Goal: Information Seeking & Learning: Find specific page/section

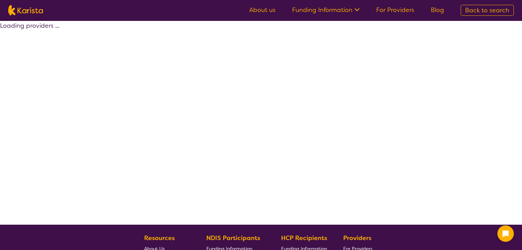
select select "by_score"
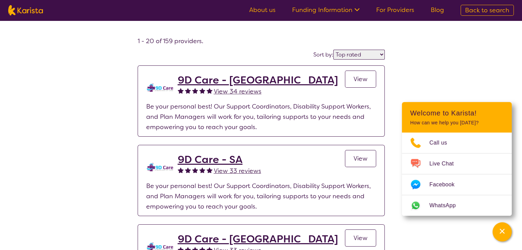
click at [480, 14] on link "Back to search" at bounding box center [486, 10] width 53 height 11
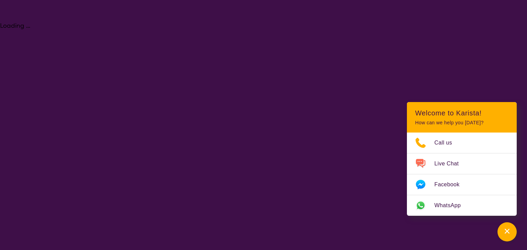
click at [480, 14] on body "Loading ... End Conversation Request a call back I am looking for a disability …" at bounding box center [263, 15] width 527 height 31
select select "[MEDICAL_DATA]"
select select "AD"
select select "NDIS"
select select "[MEDICAL_DATA]"
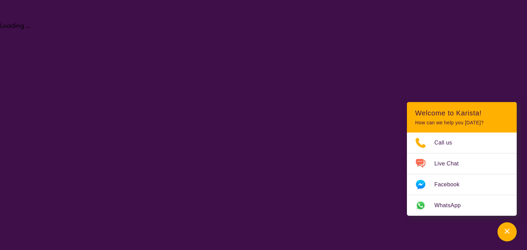
select select "AD"
select select "NDIS"
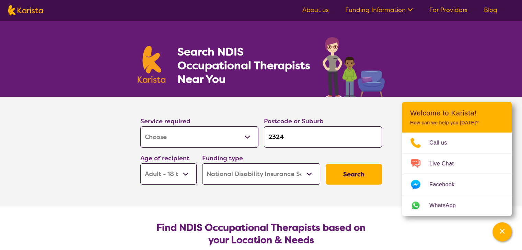
click at [298, 142] on input "2324" at bounding box center [323, 137] width 118 height 21
type input "232"
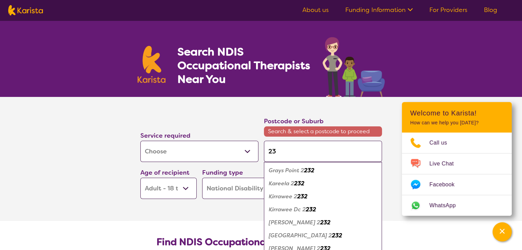
type input "2"
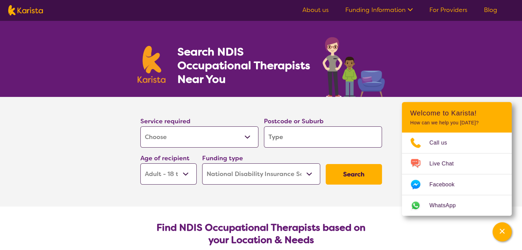
type input "3"
type input "30"
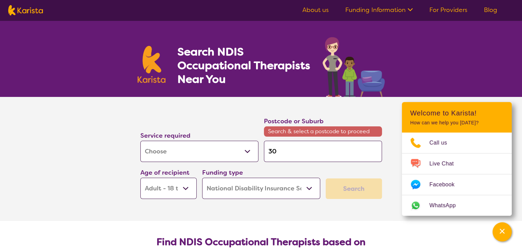
type input "301"
type input "3011"
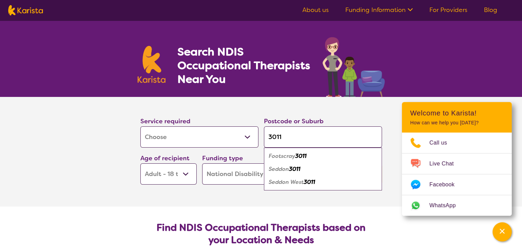
type input "3011"
click at [283, 157] on em "Footscray" at bounding box center [282, 156] width 26 height 7
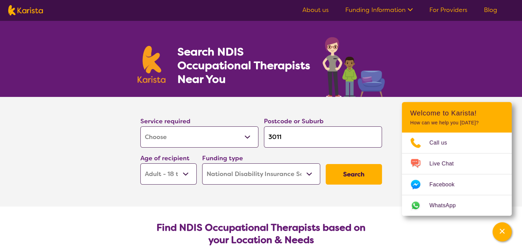
click at [180, 172] on select "Early Childhood - 0 to 9 Child - 10 to 11 Adolescent - 12 to 17 Adult - 18 to 6…" at bounding box center [168, 174] width 56 height 21
click at [361, 179] on button "Search" at bounding box center [354, 174] width 56 height 21
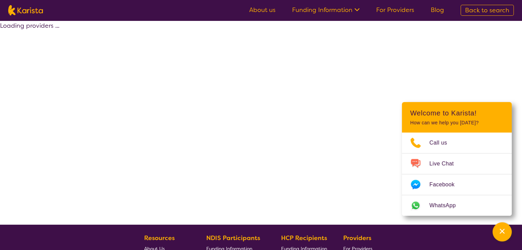
select select "by_score"
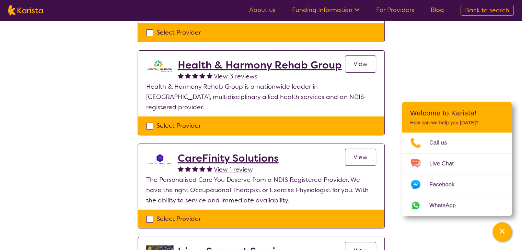
scroll to position [230, 0]
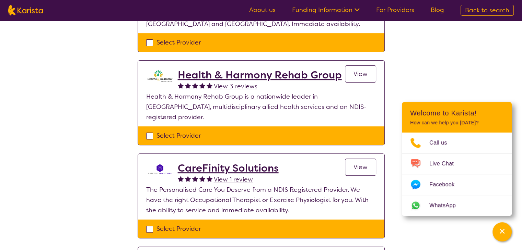
click at [255, 162] on h2 "CareFinity Solutions" at bounding box center [228, 168] width 101 height 12
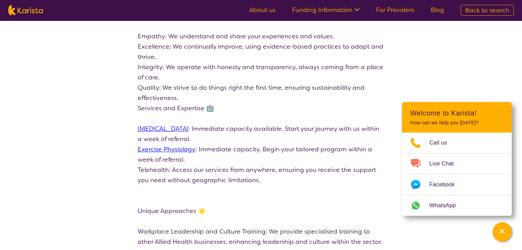
scroll to position [266, 0]
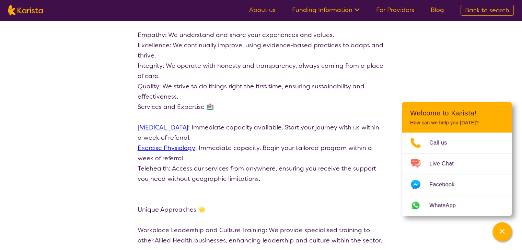
click at [188, 125] on link "[MEDICAL_DATA]" at bounding box center [163, 127] width 50 height 8
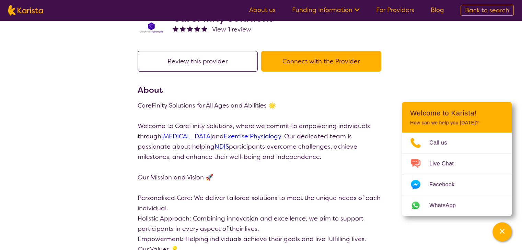
scroll to position [0, 0]
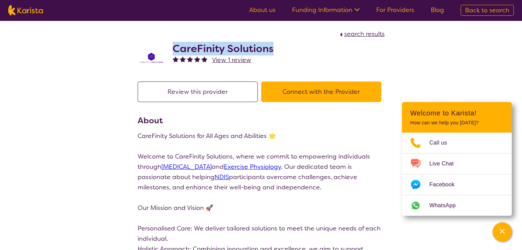
drag, startPoint x: 270, startPoint y: 44, endPoint x: 173, endPoint y: 40, distance: 97.5
click at [173, 40] on div "CareFinity Solutions View 1 review" at bounding box center [261, 56] width 247 height 34
copy h2 "CareFinity Solutions"
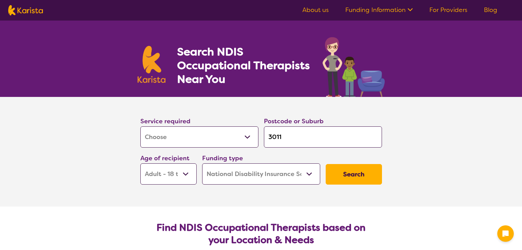
select select "[MEDICAL_DATA]"
select select "AD"
select select "NDIS"
select select "[MEDICAL_DATA]"
select select "AD"
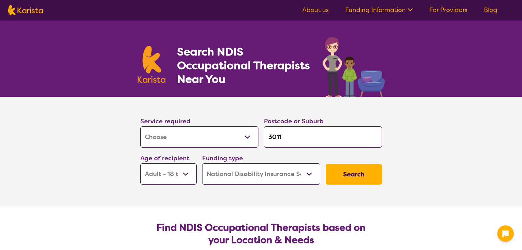
select select "NDIS"
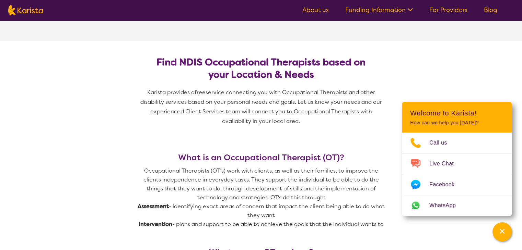
scroll to position [193, 0]
